Goal: Information Seeking & Learning: Check status

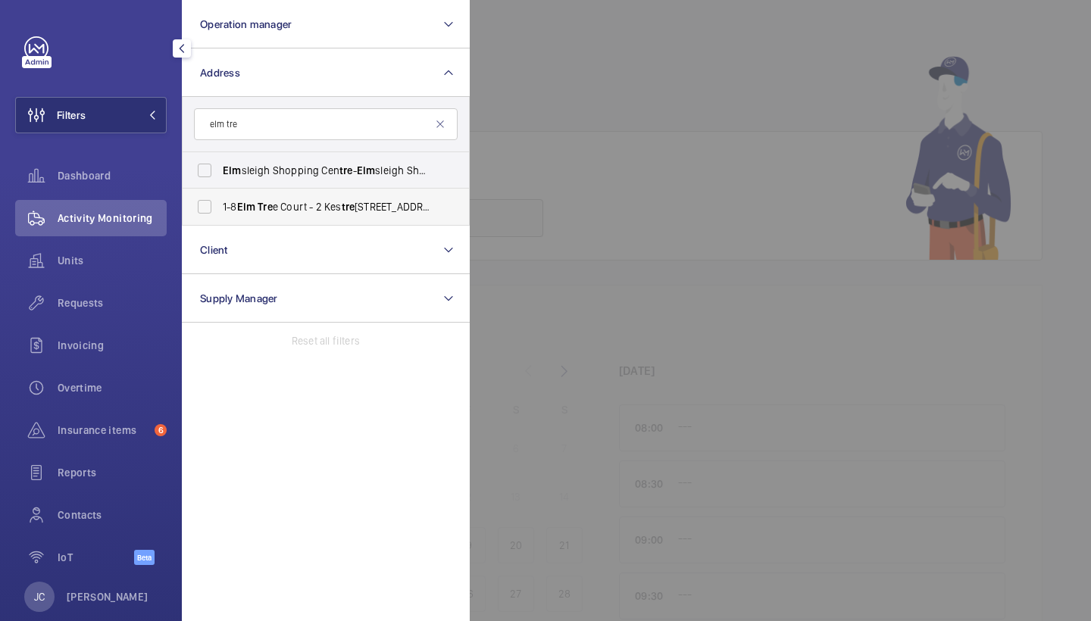
type input "elm tre"
click at [267, 197] on label "1-8 Elm Tre e Court - 2 Kes tre l road, HALSTEAD CO9 2TU" at bounding box center [315, 207] width 264 height 36
click at [220, 197] on input "1-8 Elm Tre e Court - 2 Kes tre l road, HALSTEAD CO9 2TU" at bounding box center [204, 207] width 30 height 30
checkbox input "true"
click at [127, 230] on div "Activity Monitoring" at bounding box center [91, 218] width 152 height 36
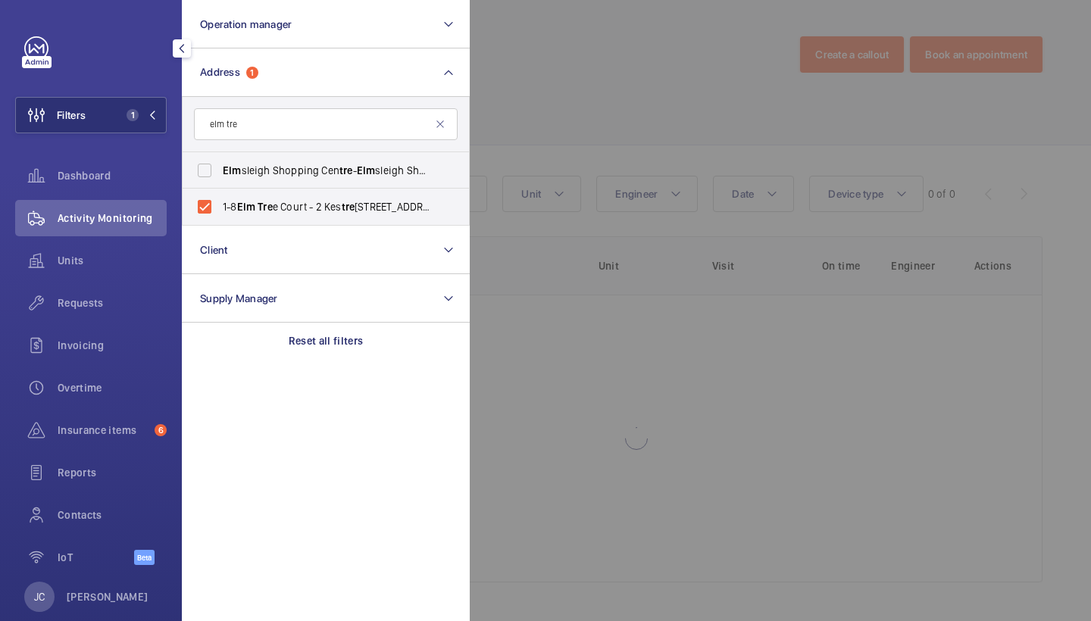
click at [623, 67] on div at bounding box center [1015, 310] width 1091 height 621
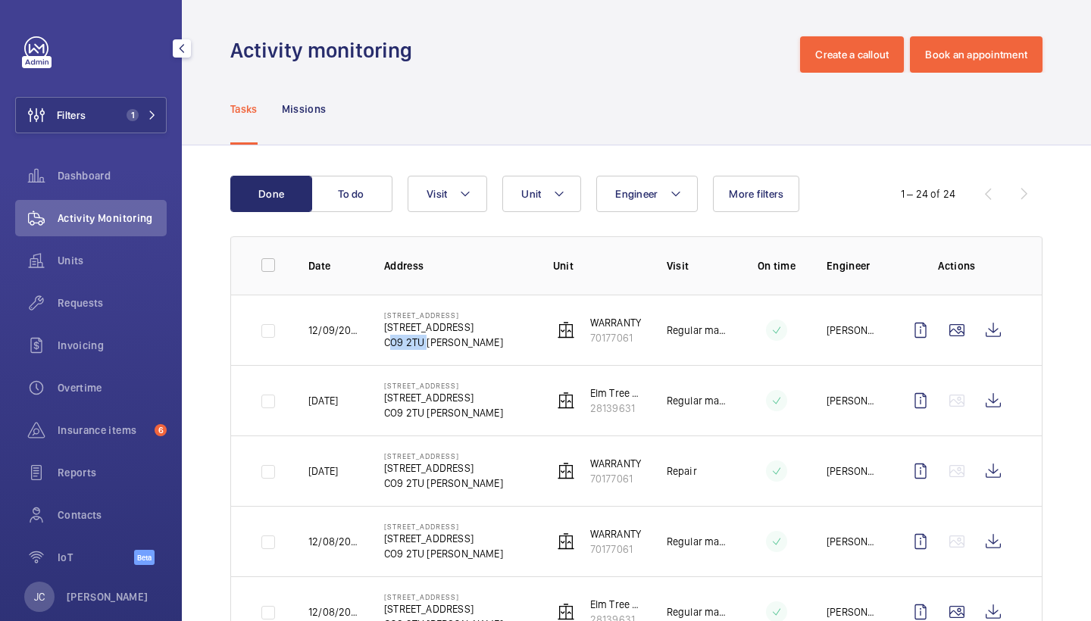
drag, startPoint x: 386, startPoint y: 340, endPoint x: 422, endPoint y: 339, distance: 36.4
click at [422, 339] on p "CO9 2TU HALSTEAD" at bounding box center [443, 342] width 119 height 15
copy p "CO9 2TU"
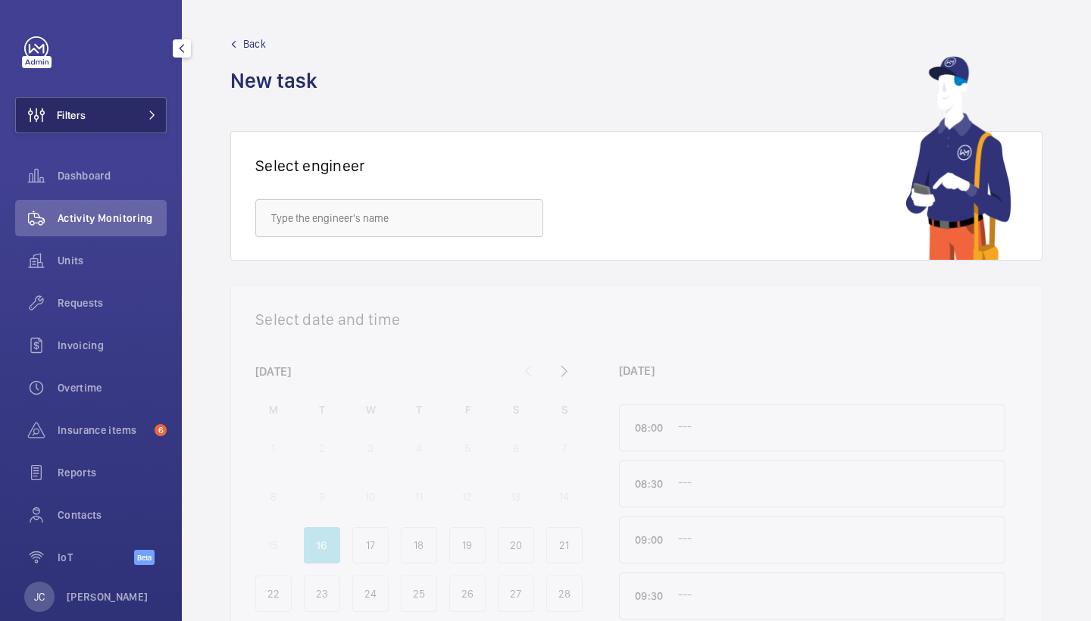
click at [155, 112] on mat-icon at bounding box center [152, 115] width 9 height 9
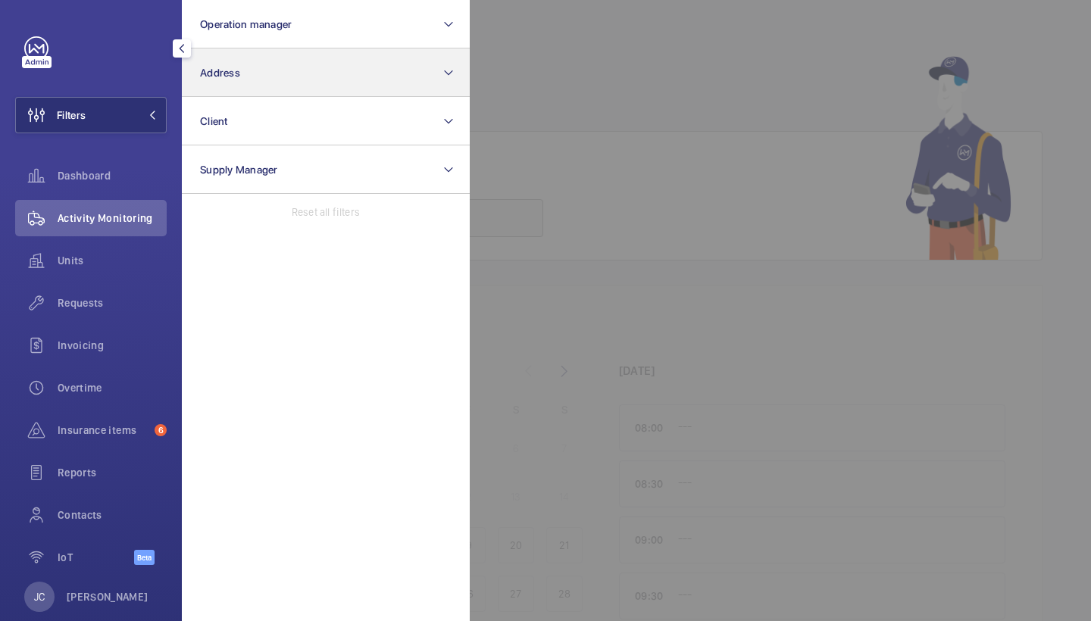
click at [249, 79] on button "Address" at bounding box center [326, 72] width 288 height 48
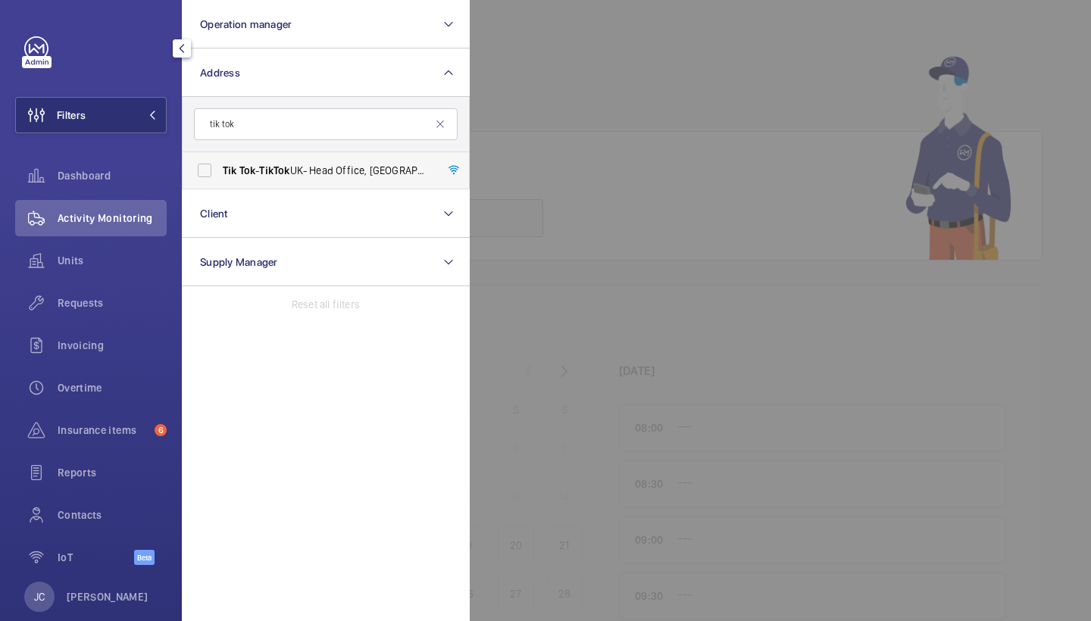
type input "tik tok"
click at [290, 159] on label "Tik Tok - Tik Tok UK- Head Office, LONDON EC1A 9HP" at bounding box center [315, 170] width 264 height 36
click at [220, 159] on input "Tik Tok - Tik Tok UK- Head Office, LONDON EC1A 9HP" at bounding box center [204, 170] width 30 height 30
checkbox input "true"
click at [108, 308] on span "Requests" at bounding box center [112, 302] width 109 height 15
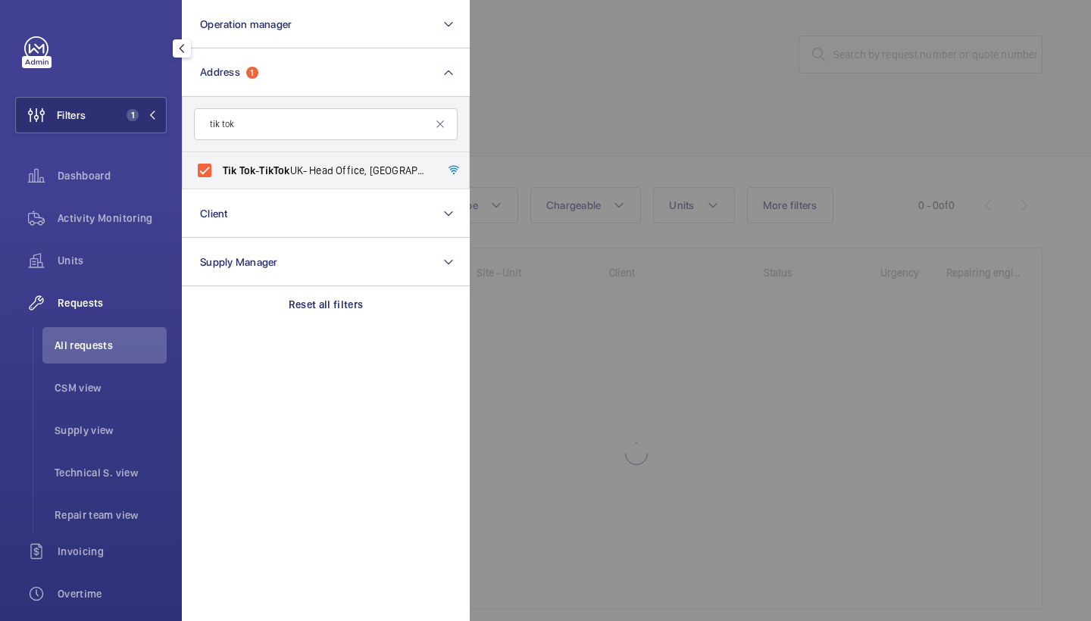
click at [780, 119] on div at bounding box center [1015, 310] width 1091 height 621
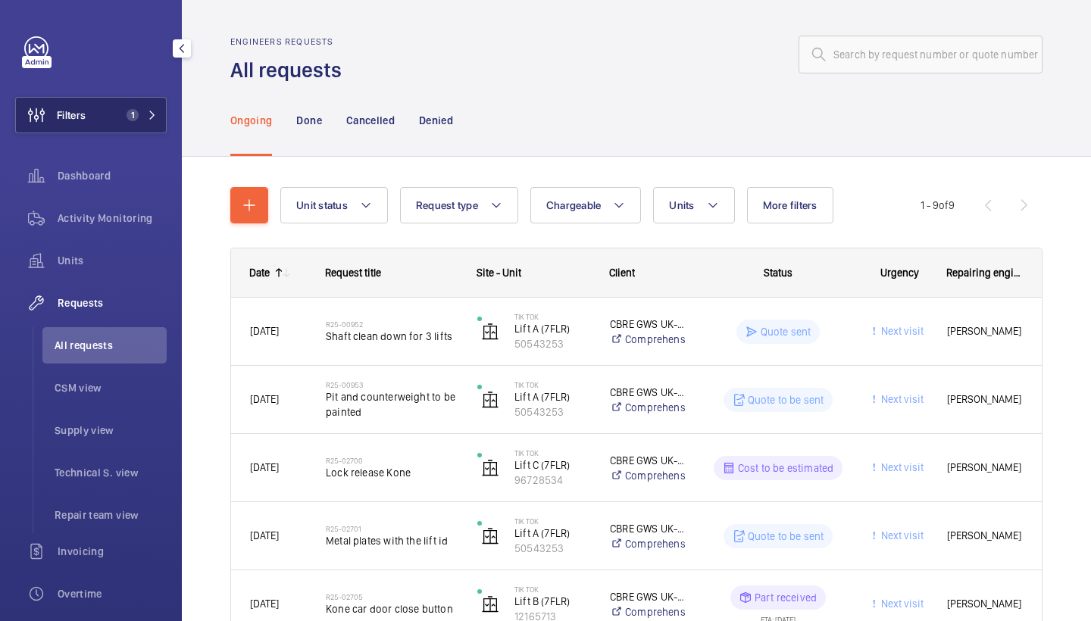
click at [131, 117] on span "1" at bounding box center [133, 115] width 12 height 12
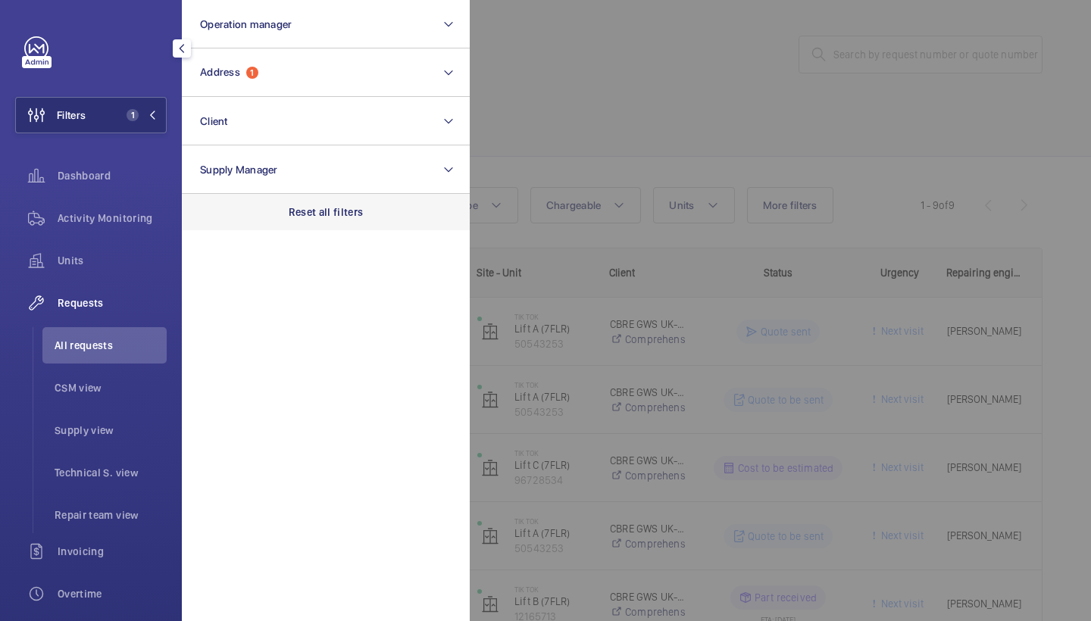
click at [364, 205] on div "Reset all filters" at bounding box center [326, 212] width 288 height 36
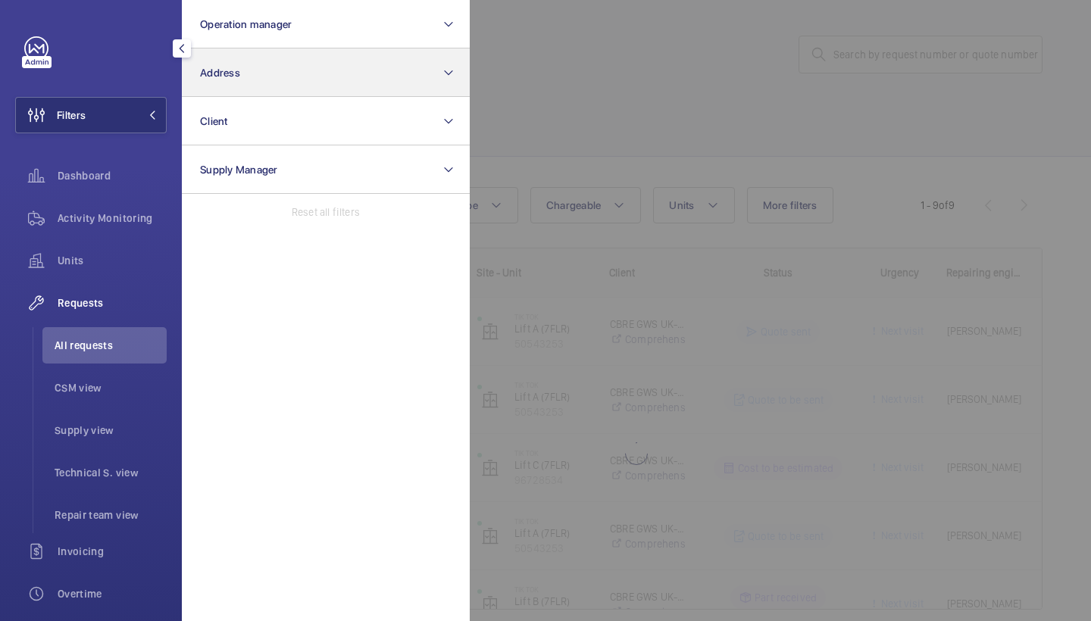
click at [283, 73] on button "Address" at bounding box center [326, 72] width 288 height 48
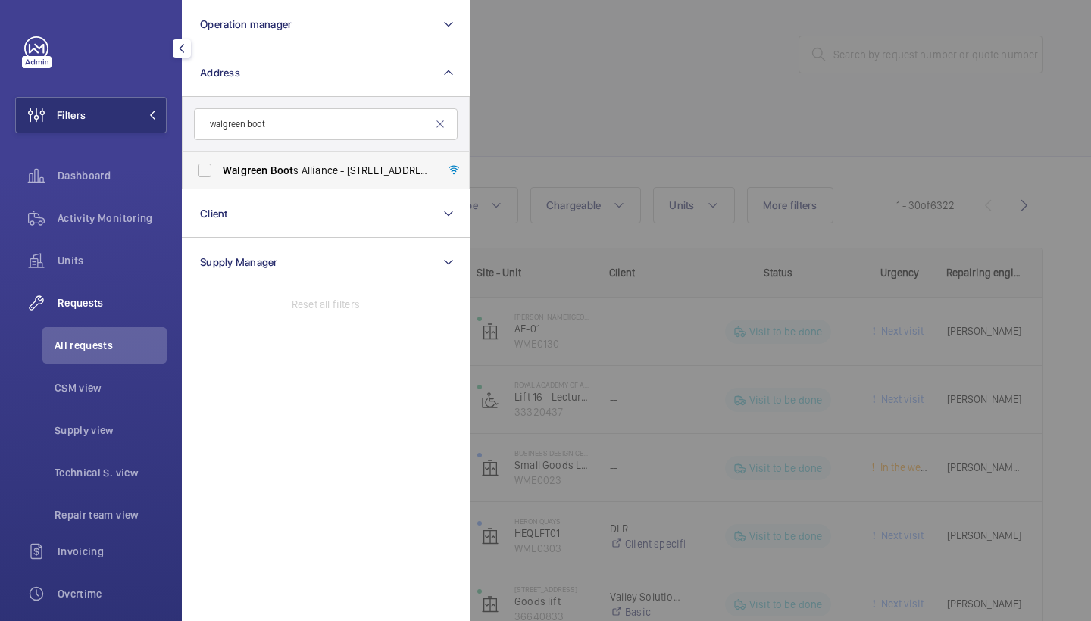
type input "walgreen boot"
click at [292, 168] on span "Walgreen Boot s Alliance - 1 Thane Road West, NOTTINGHAM NG2 3AA" at bounding box center [327, 170] width 208 height 15
click at [220, 168] on input "Walgreen Boot s Alliance - 1 Thane Road West, NOTTINGHAM NG2 3AA" at bounding box center [204, 170] width 30 height 30
checkbox input "true"
click at [561, 135] on div at bounding box center [1015, 310] width 1091 height 621
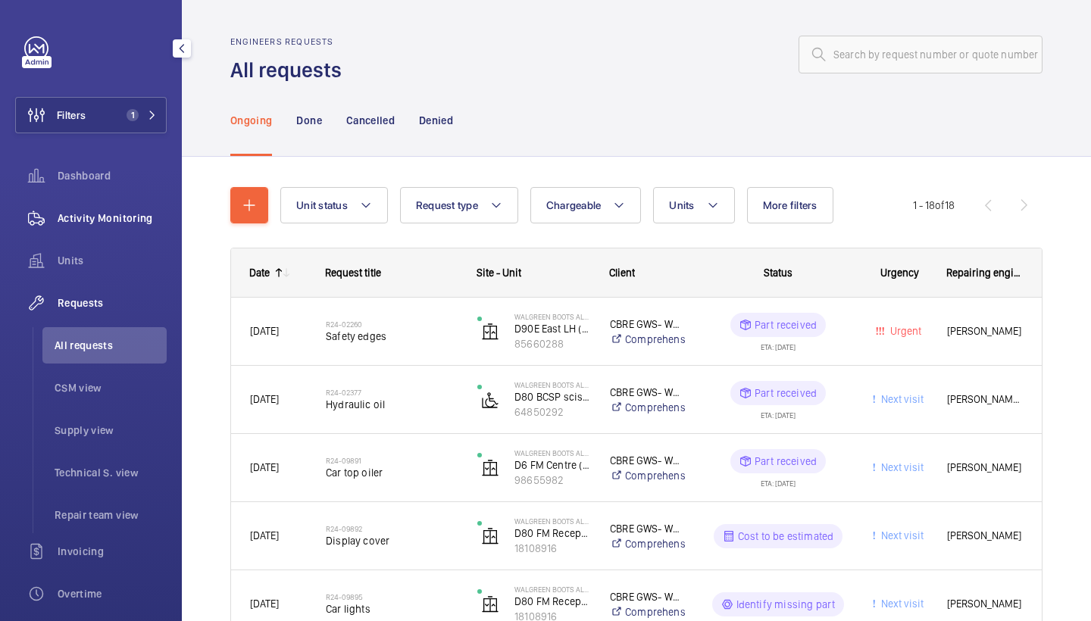
click at [145, 215] on span "Activity Monitoring" at bounding box center [112, 218] width 109 height 15
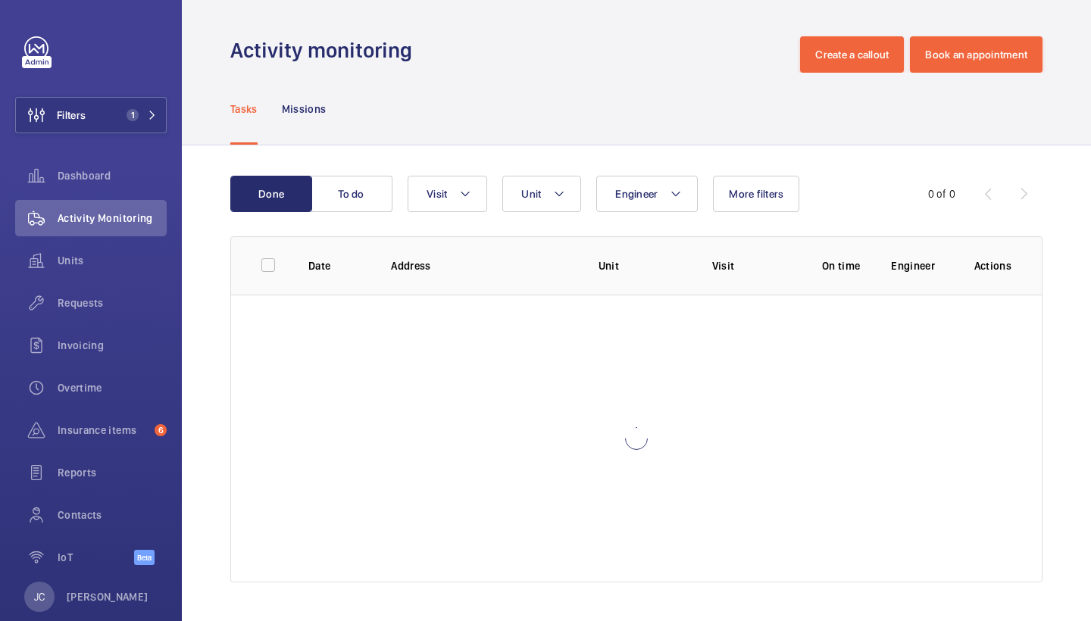
click at [463, 167] on div "Done To do Engineer Unit Visit More filters 0 of 0 Date Address Unit Visit On t…" at bounding box center [636, 382] width 909 height 474
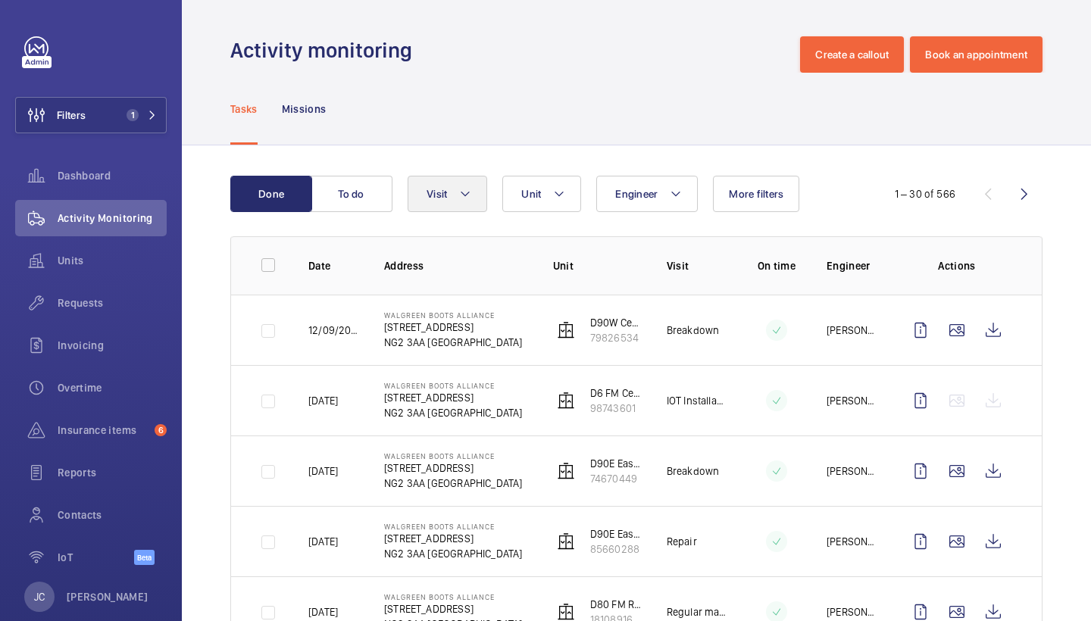
click at [463, 181] on button "Visit" at bounding box center [448, 194] width 80 height 36
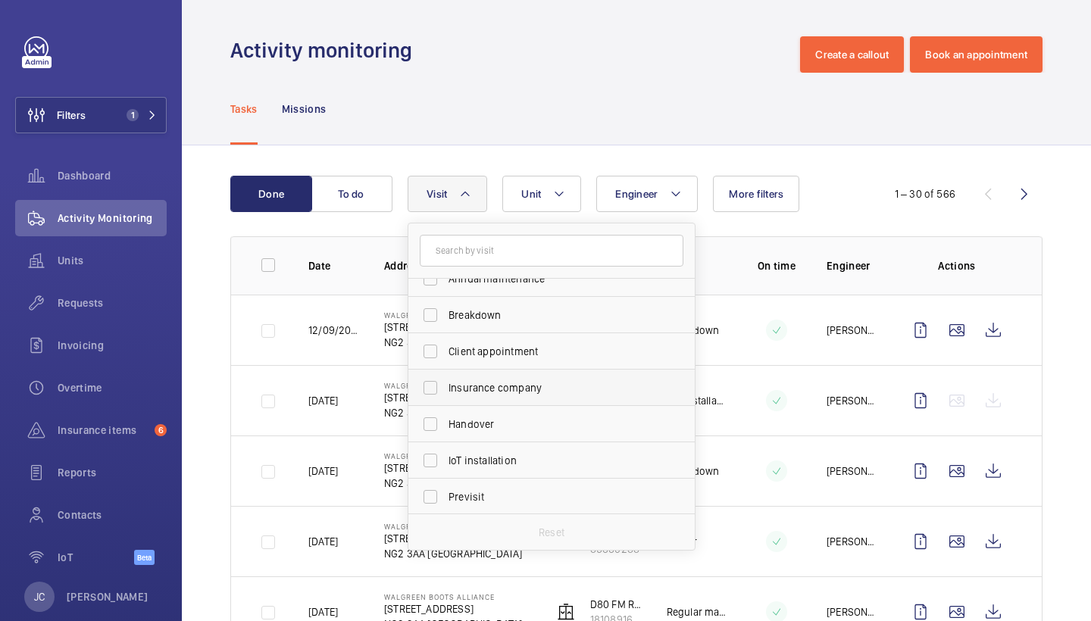
scroll to position [20, 0]
click at [490, 447] on label "IoT installation" at bounding box center [540, 459] width 264 height 36
click at [445, 447] on input "IoT installation" at bounding box center [430, 459] width 30 height 30
checkbox input "true"
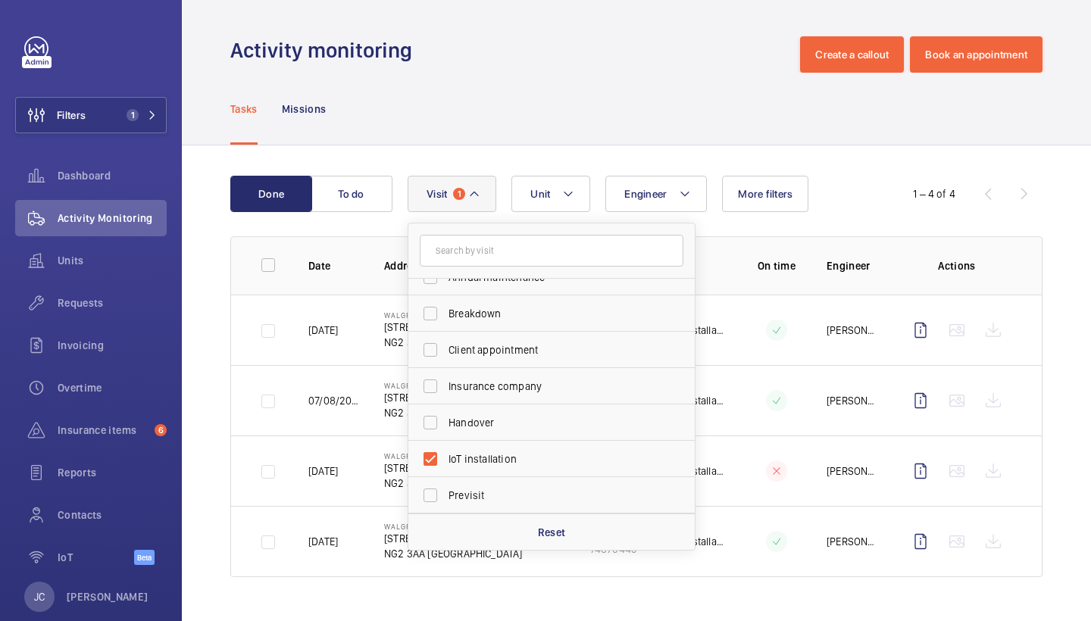
click at [529, 86] on div "Tasks Missions" at bounding box center [636, 109] width 812 height 72
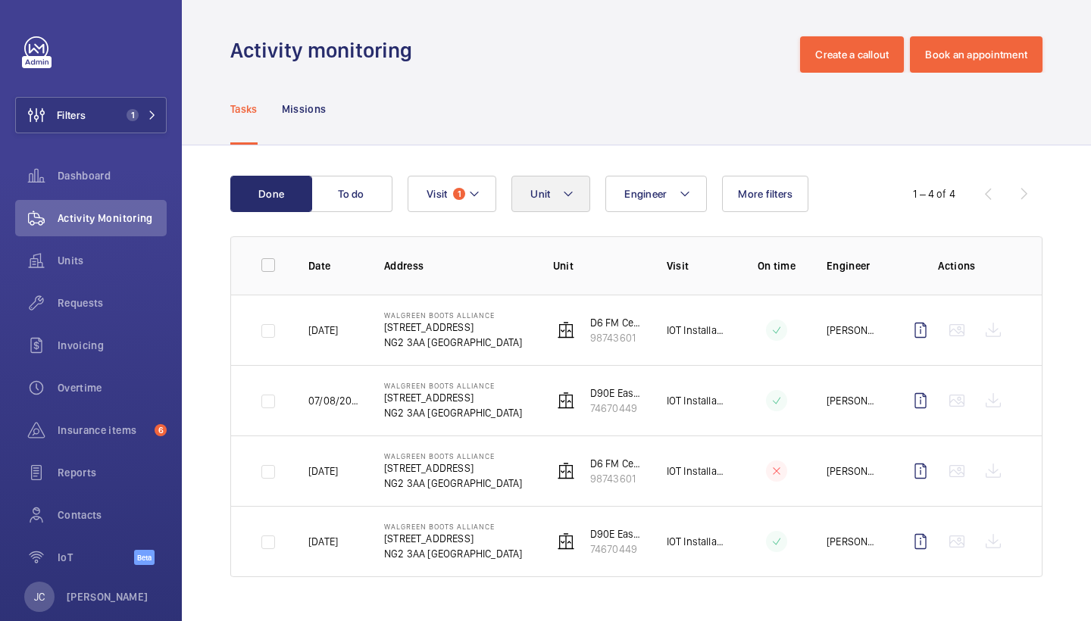
click at [585, 196] on button "Unit" at bounding box center [550, 194] width 79 height 36
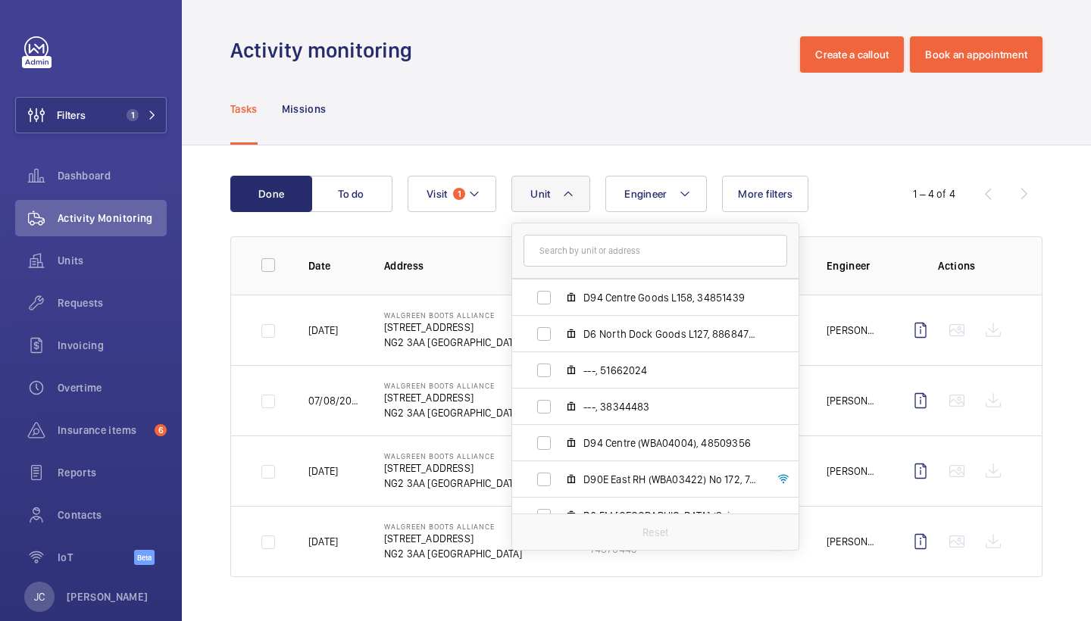
scroll to position [571, 0]
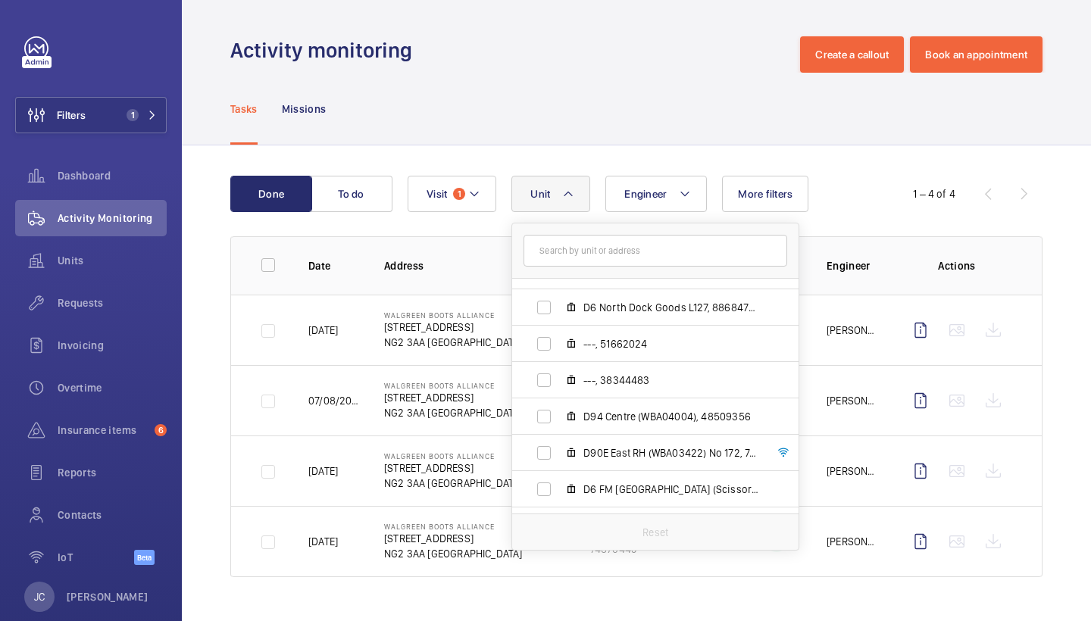
click at [636, 95] on div "Tasks Missions" at bounding box center [636, 109] width 812 height 72
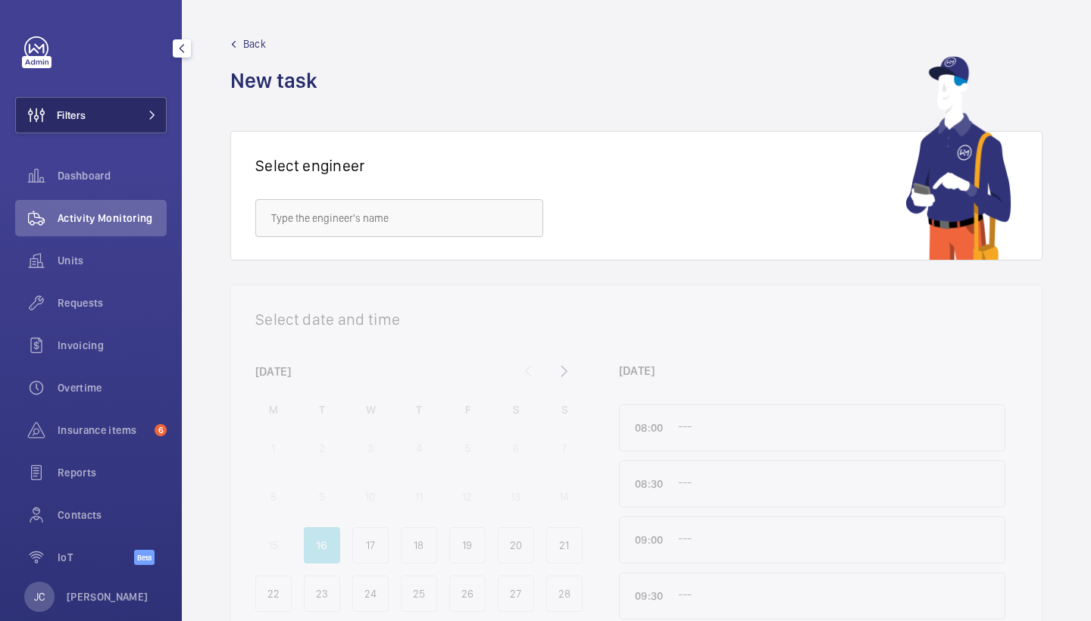
click at [125, 113] on button "Filters" at bounding box center [91, 115] width 152 height 36
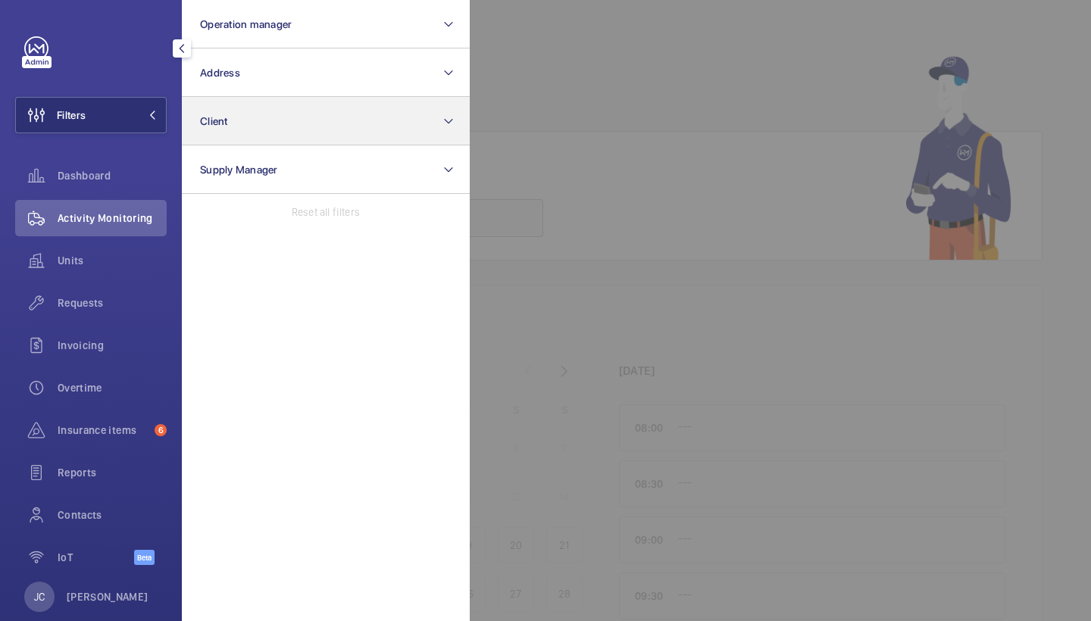
click at [280, 114] on button "Client" at bounding box center [326, 121] width 288 height 48
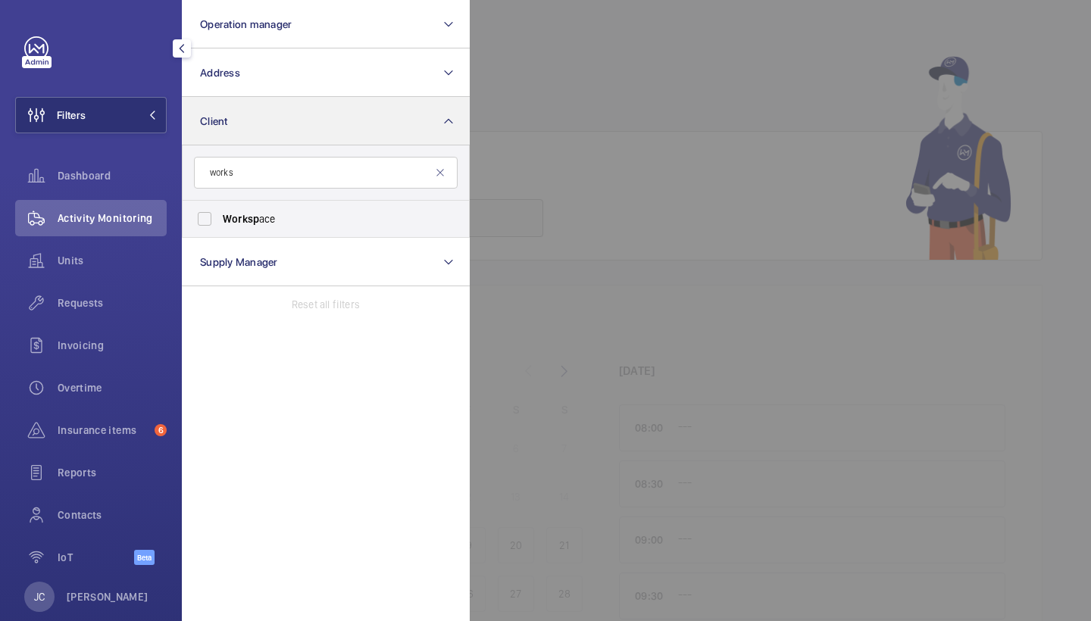
type input "works"
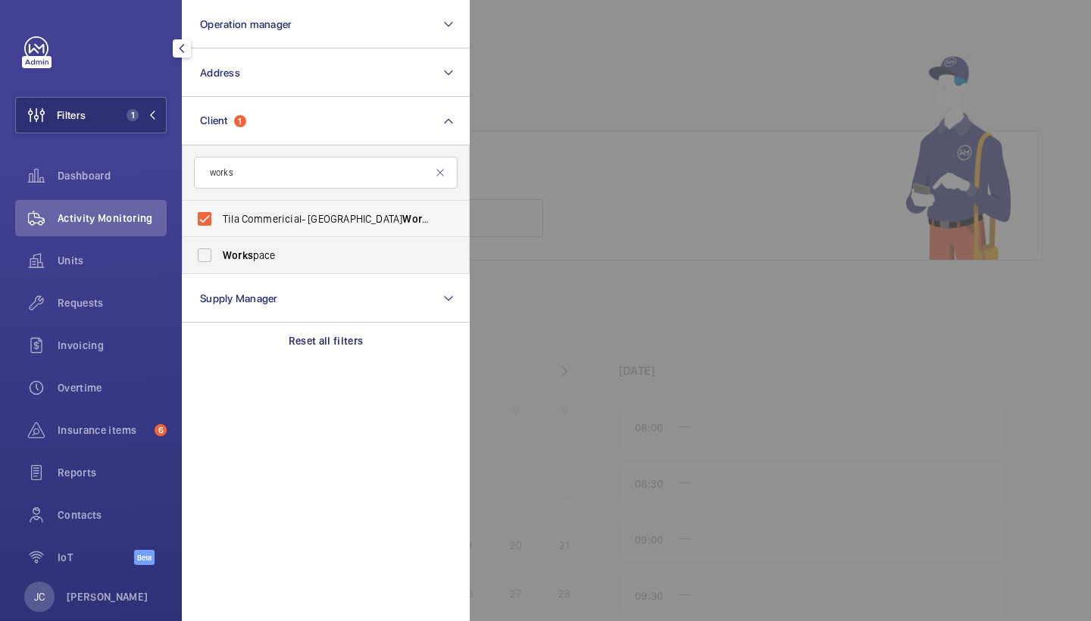
click at [299, 224] on span "Tila Commericial- Paddington Works" at bounding box center [327, 218] width 208 height 15
click at [220, 224] on input "Tila Commericial- Paddington Works" at bounding box center [204, 219] width 30 height 30
checkbox input "false"
click at [299, 258] on span "Works pace" at bounding box center [327, 255] width 208 height 15
click at [220, 258] on input "Works pace" at bounding box center [204, 255] width 30 height 30
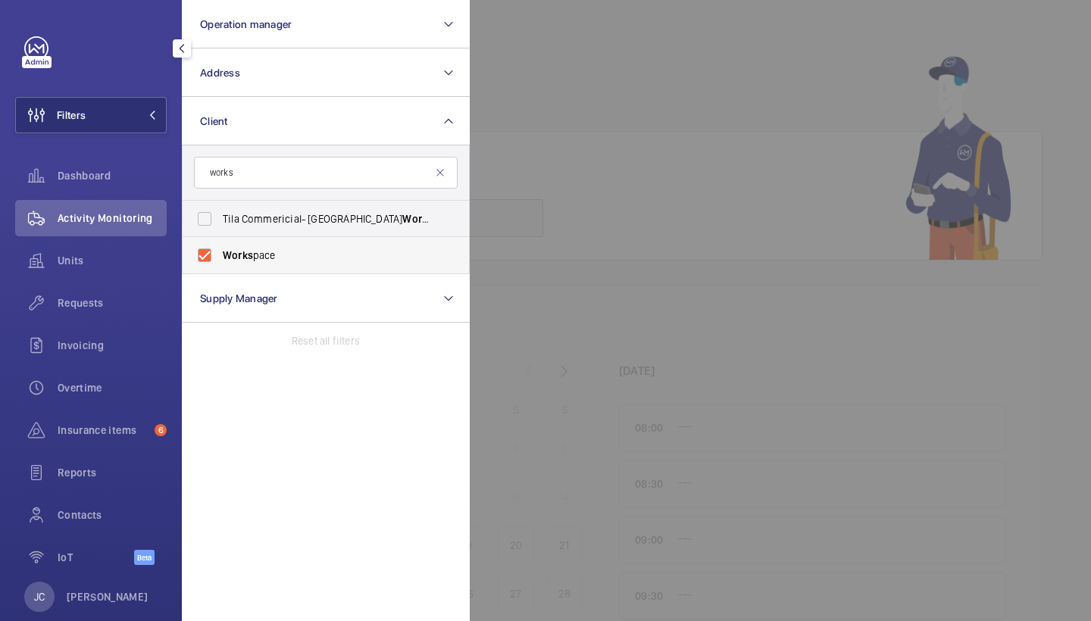
checkbox input "true"
click at [95, 219] on span "Activity Monitoring" at bounding box center [112, 218] width 109 height 15
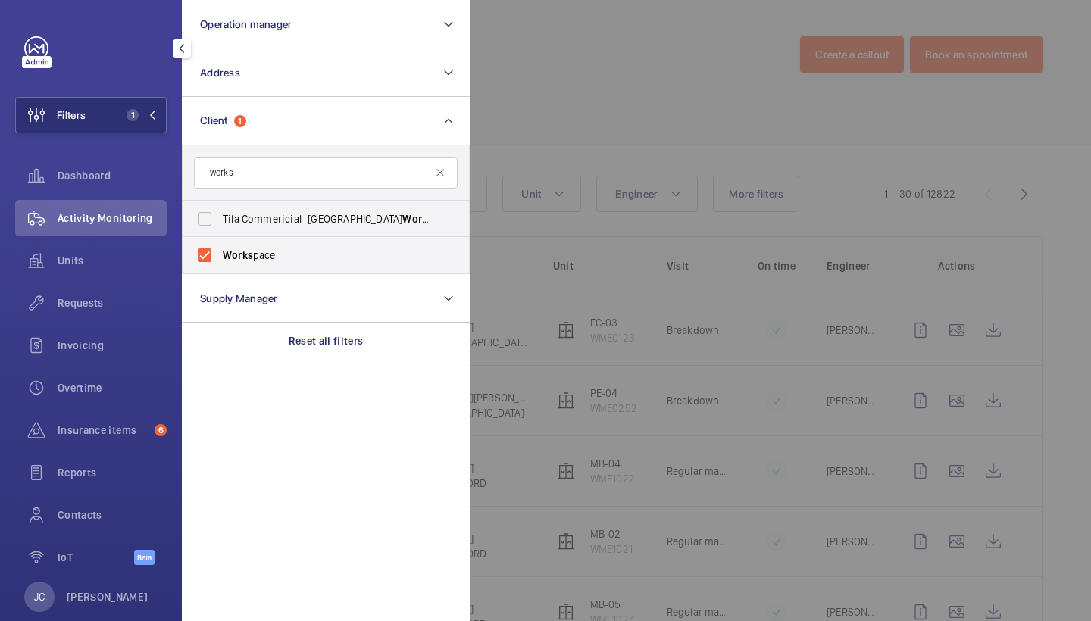
click at [574, 155] on div at bounding box center [1015, 310] width 1091 height 621
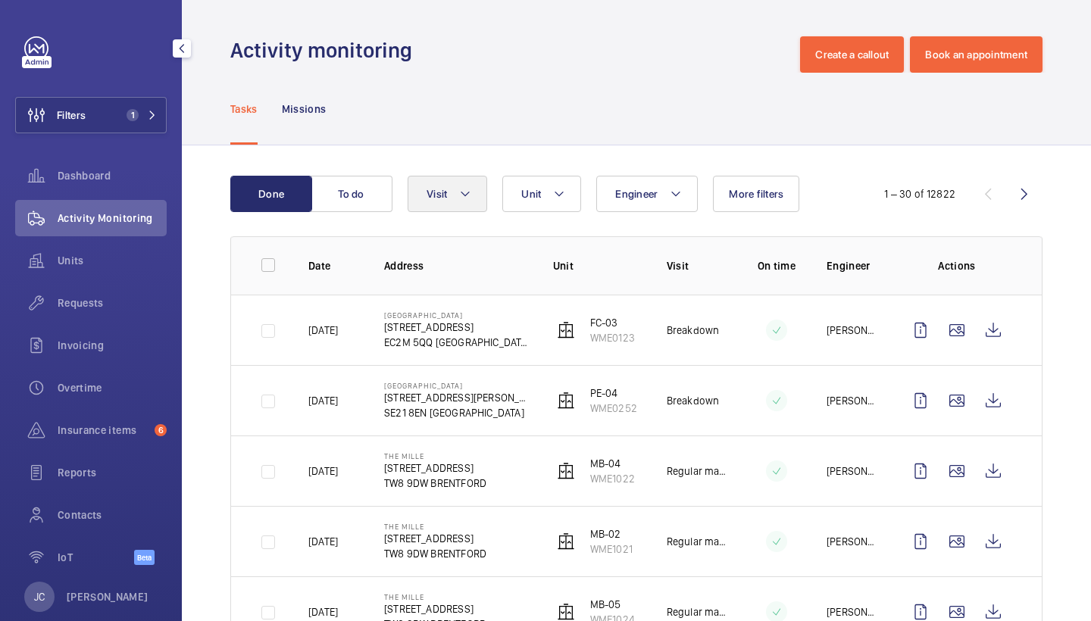
click at [445, 202] on button "Visit" at bounding box center [448, 194] width 80 height 36
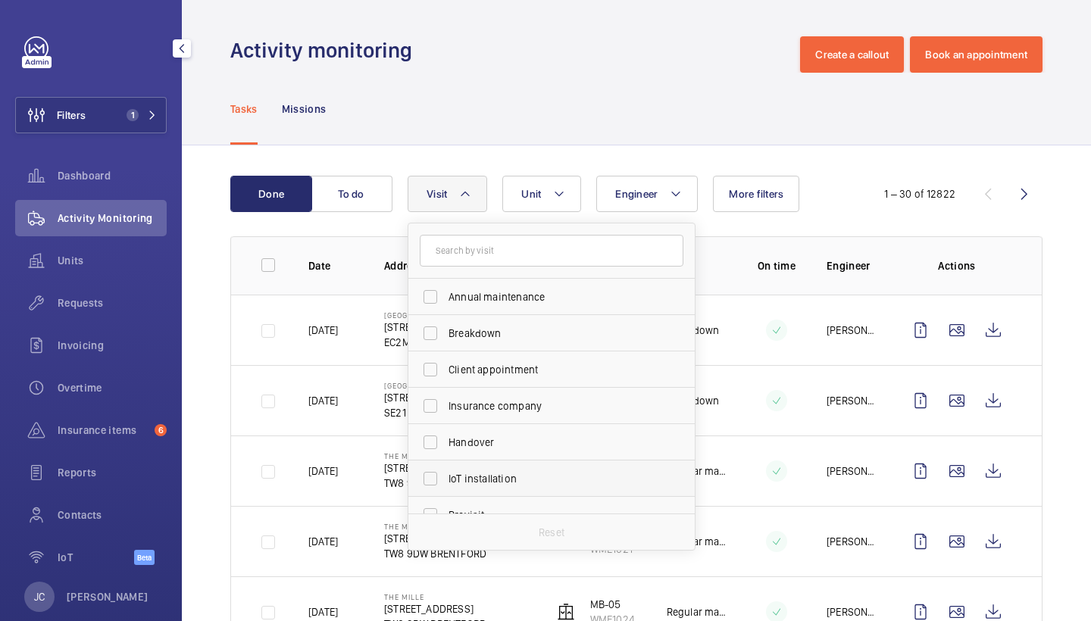
click at [505, 490] on label "IoT installation" at bounding box center [540, 479] width 264 height 36
click at [445, 490] on input "IoT installation" at bounding box center [430, 479] width 30 height 30
checkbox input "true"
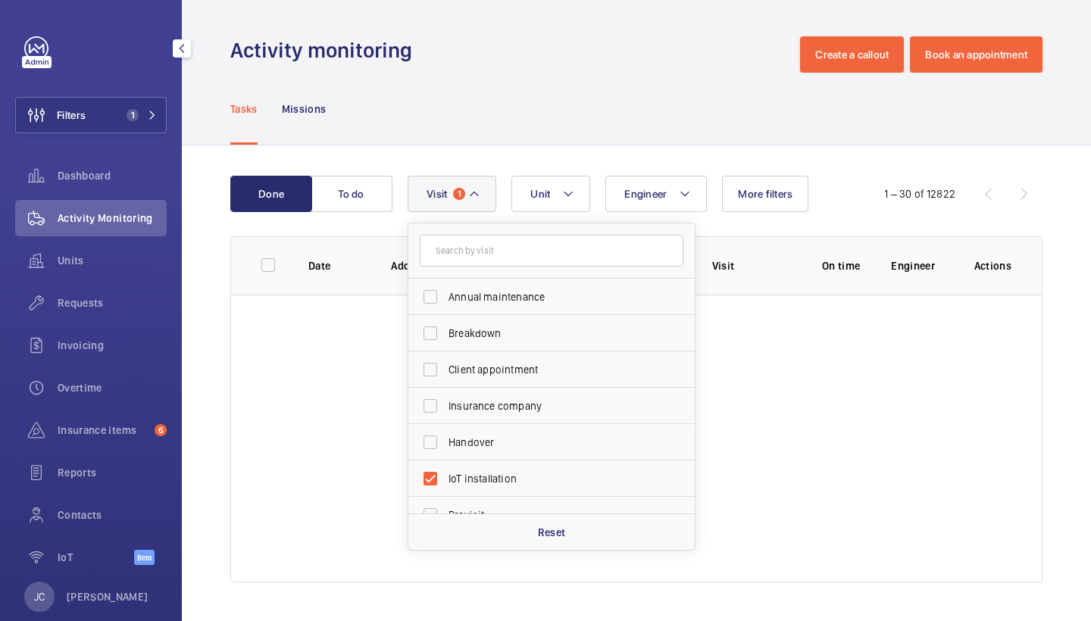
click at [565, 123] on div "Tasks Missions" at bounding box center [636, 109] width 812 height 72
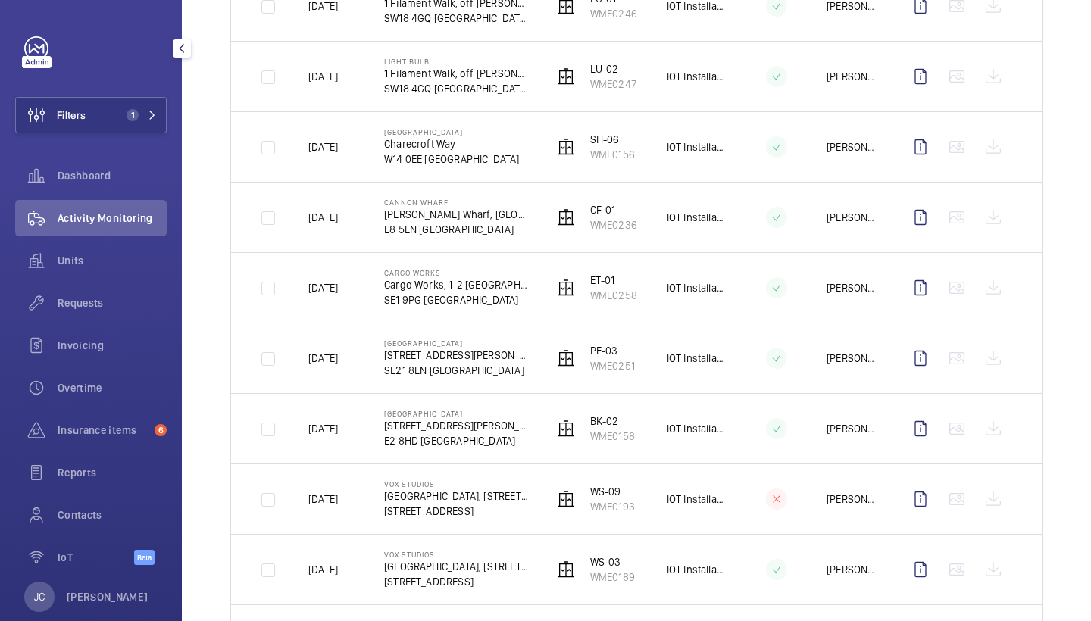
scroll to position [955, 0]
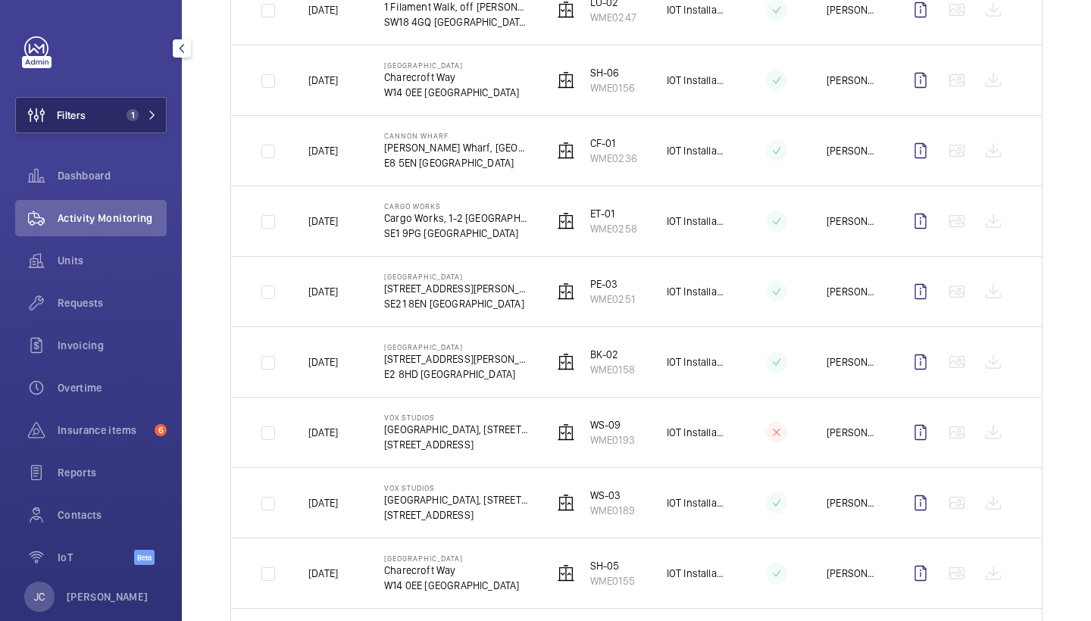
click at [147, 108] on button "Filters 1" at bounding box center [91, 115] width 152 height 36
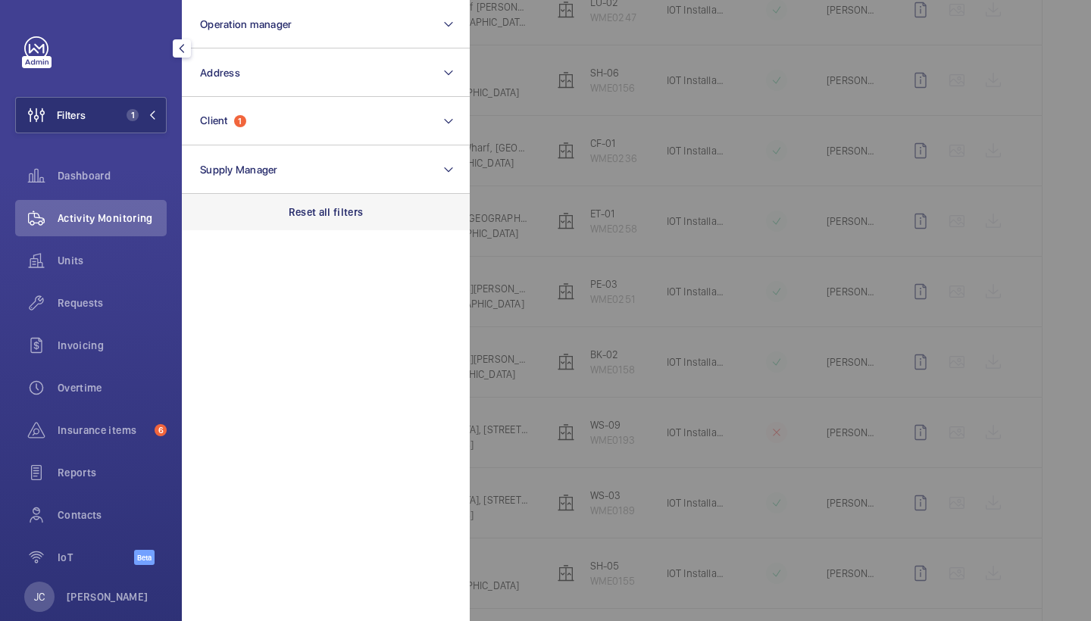
click at [323, 209] on p "Reset all filters" at bounding box center [326, 212] width 75 height 15
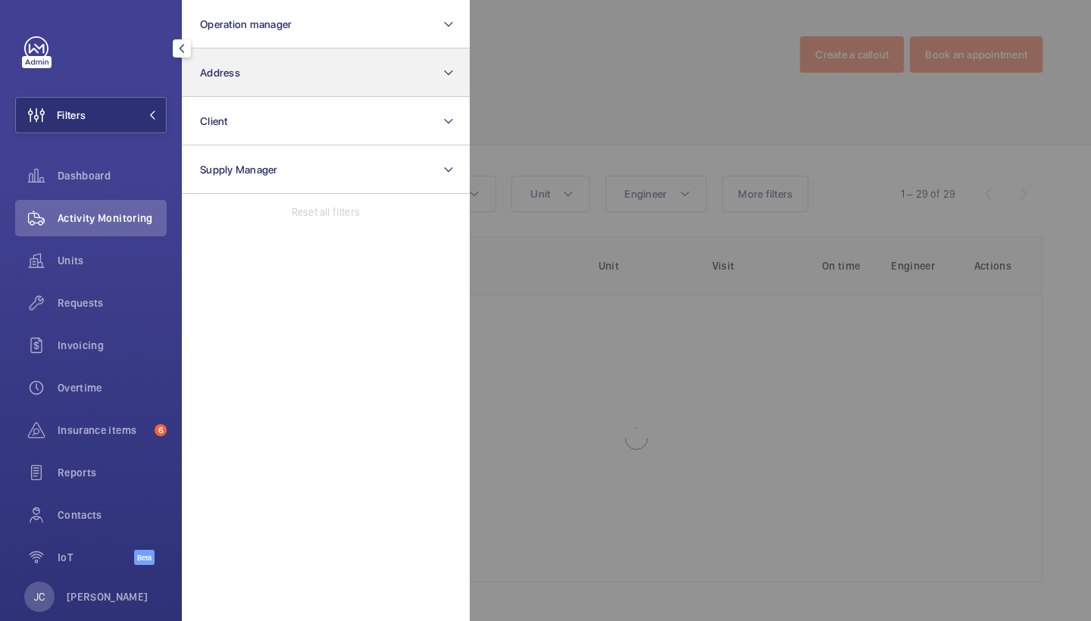
click at [322, 83] on button "Address" at bounding box center [326, 72] width 288 height 48
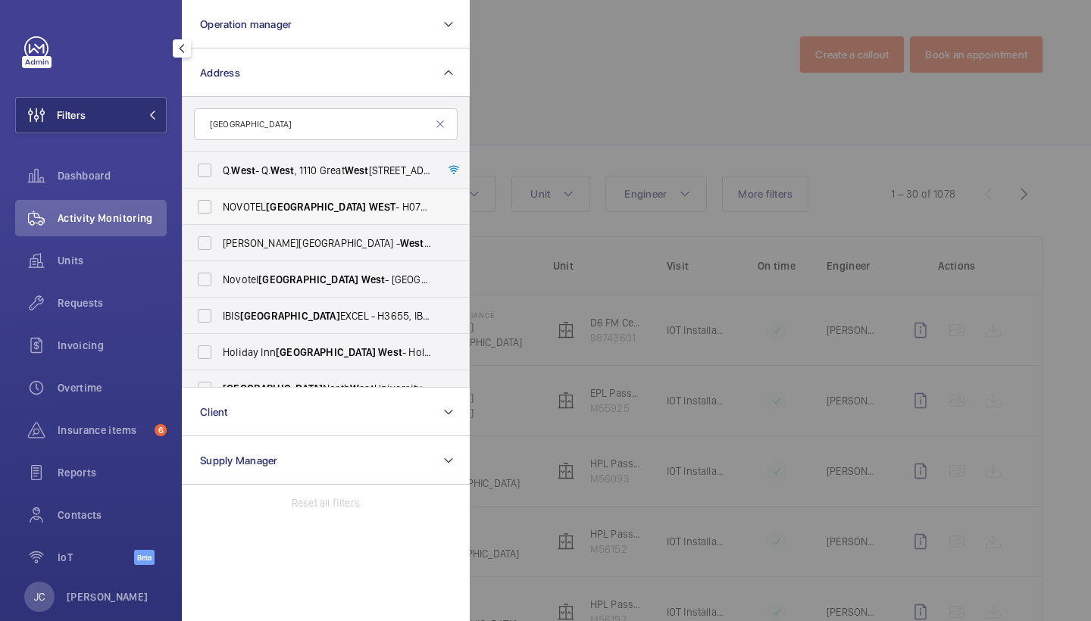
type input "[GEOGRAPHIC_DATA]"
click at [369, 211] on span "WEST" at bounding box center [382, 207] width 27 height 12
click at [220, 211] on input "[GEOGRAPHIC_DATA] - H0737, [GEOGRAPHIC_DATA] , [STREET_ADDRESS]" at bounding box center [204, 207] width 30 height 30
checkbox input "true"
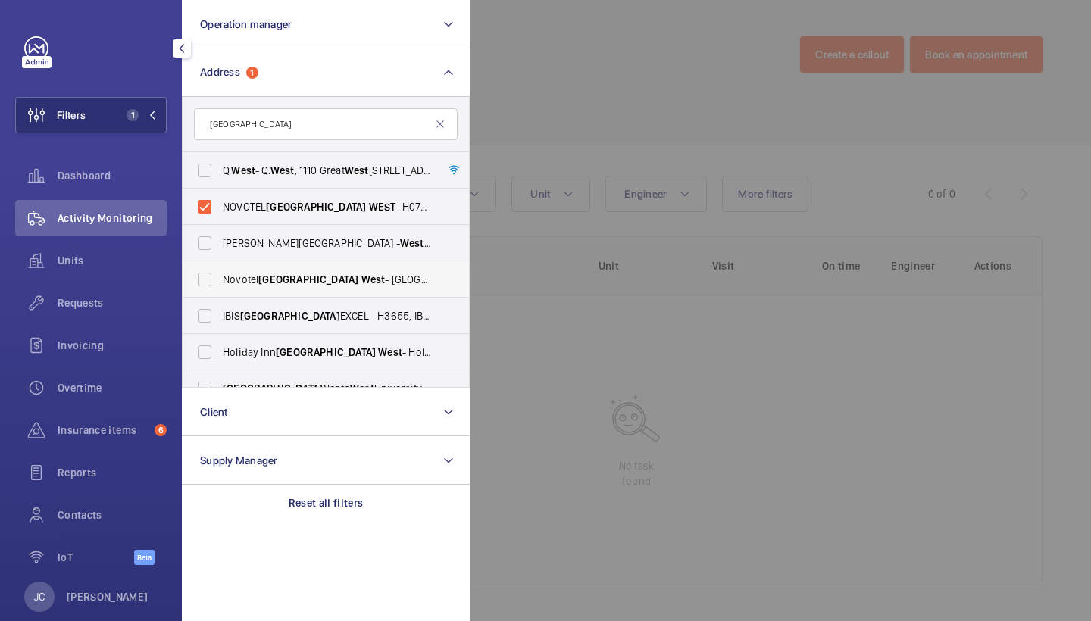
click at [382, 279] on span "[GEOGRAPHIC_DATA] [GEOGRAPHIC_DATA]" at bounding box center [327, 279] width 208 height 15
click at [220, 279] on input "[GEOGRAPHIC_DATA] [GEOGRAPHIC_DATA]" at bounding box center [204, 279] width 30 height 30
checkbox input "true"
click at [582, 67] on div at bounding box center [1015, 310] width 1091 height 621
